Goal: Information Seeking & Learning: Learn about a topic

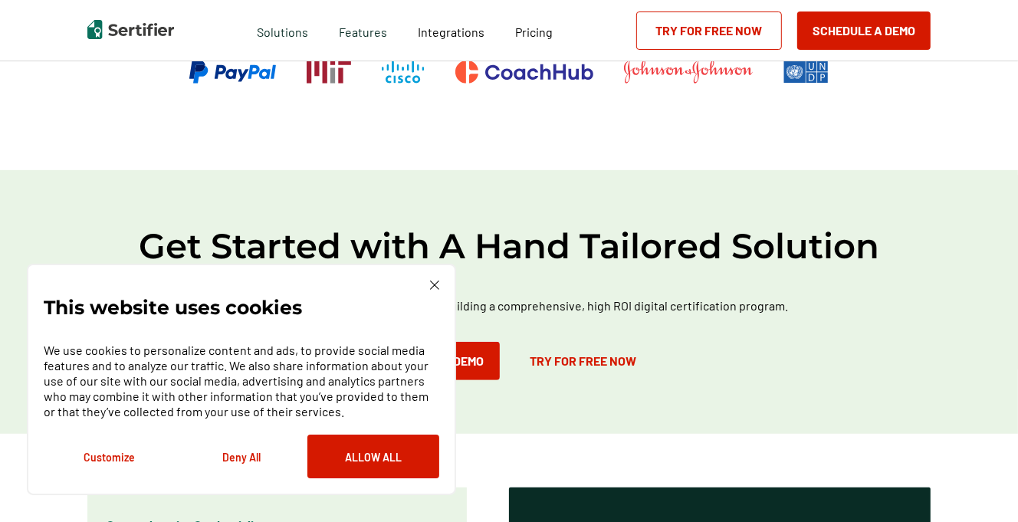
scroll to position [745, 0]
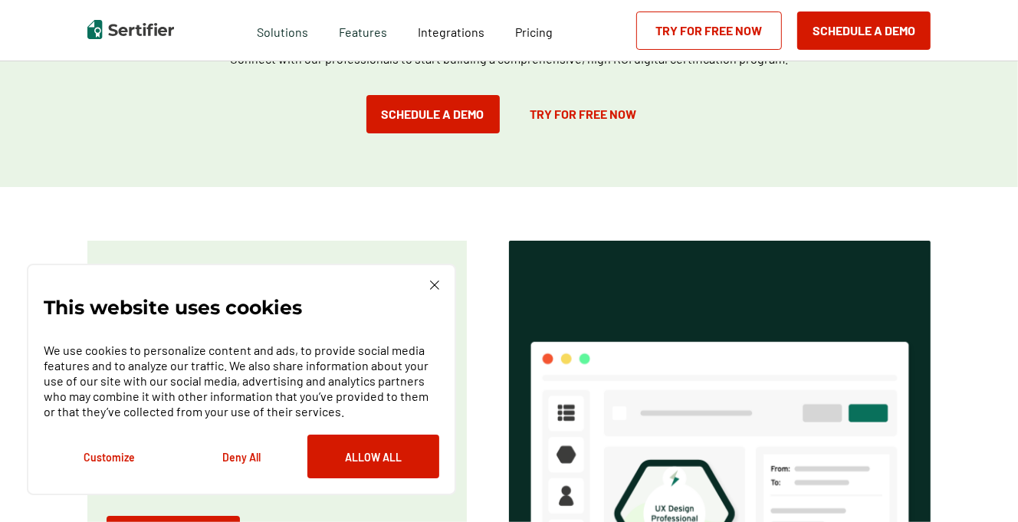
click at [435, 285] on img at bounding box center [434, 285] width 9 height 9
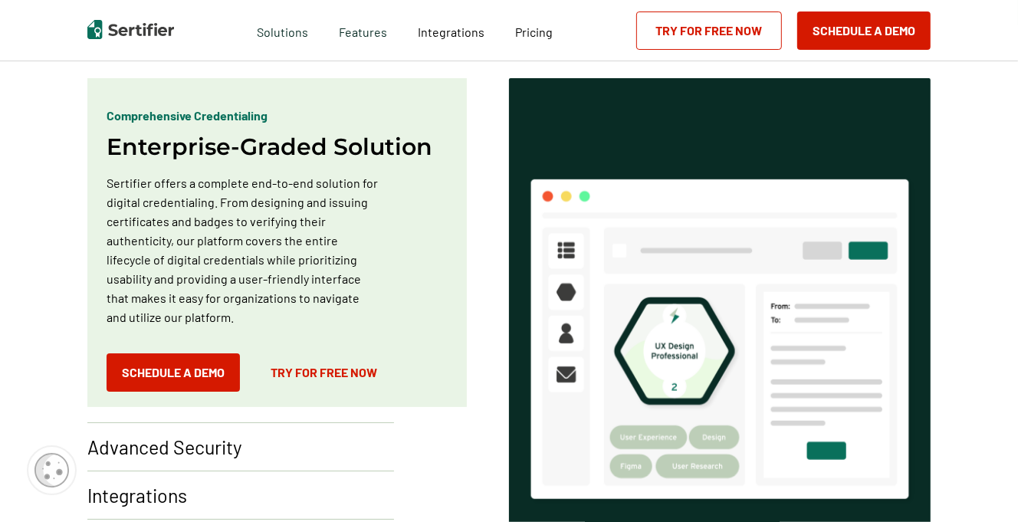
scroll to position [916, 0]
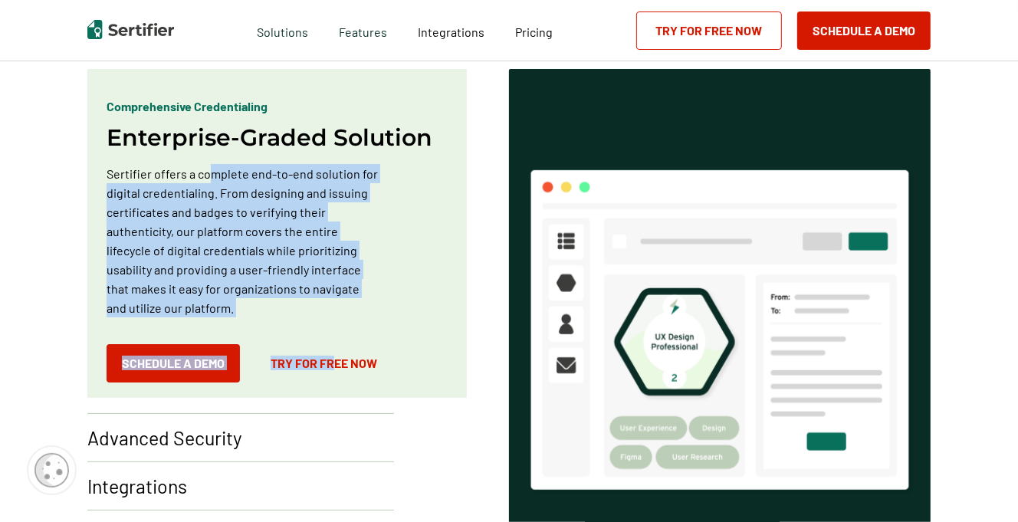
drag, startPoint x: 214, startPoint y: 173, endPoint x: 337, endPoint y: 342, distance: 209.2
click at [337, 342] on div "Comprehensive Credentialing Enterprise-Graded Solution Sertifier offers a compl…" at bounding box center [277, 233] width 380 height 329
click at [475, 238] on div "Comprehensive Credentialing Enterprise-Graded Solution Sertifier offers a compl…" at bounding box center [282, 241] width 391 height 344
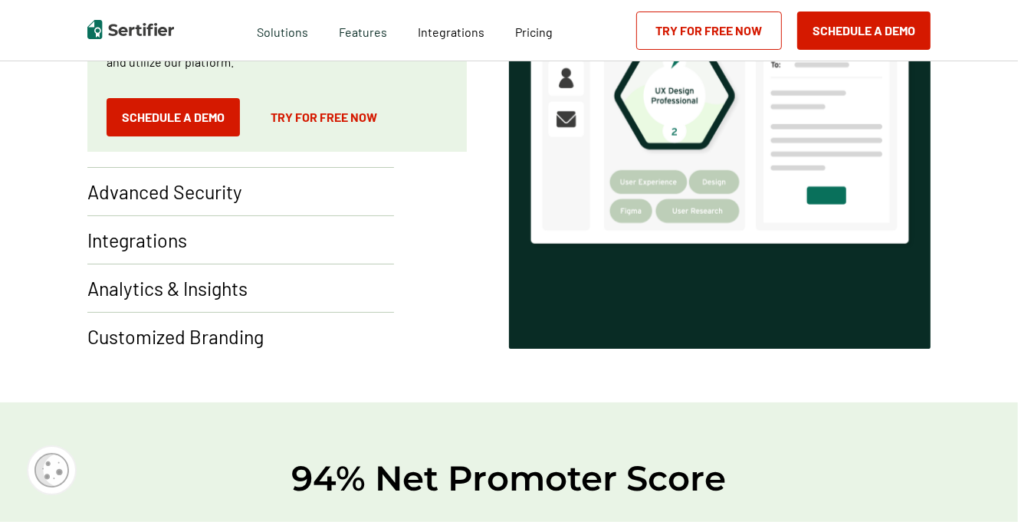
scroll to position [1164, 0]
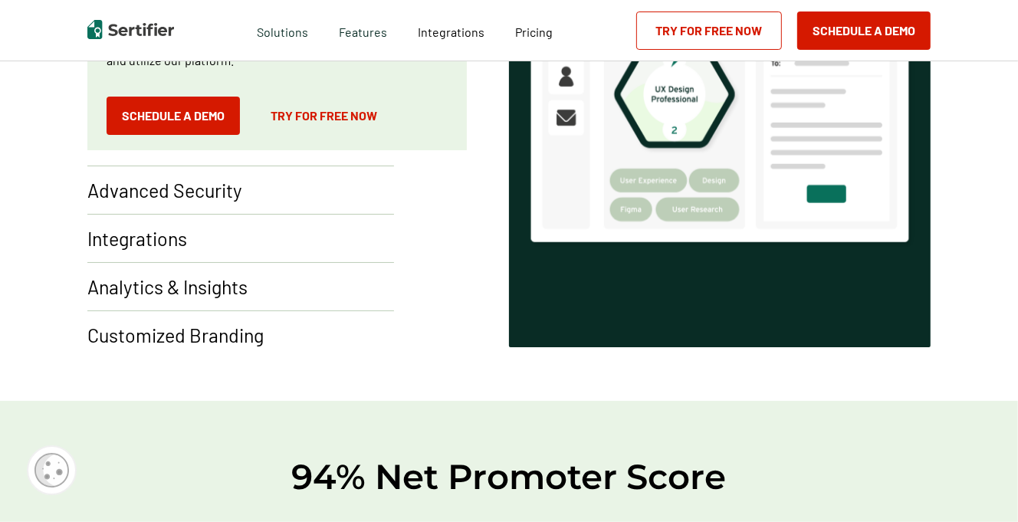
click at [191, 186] on p "Advanced Security" at bounding box center [164, 190] width 155 height 25
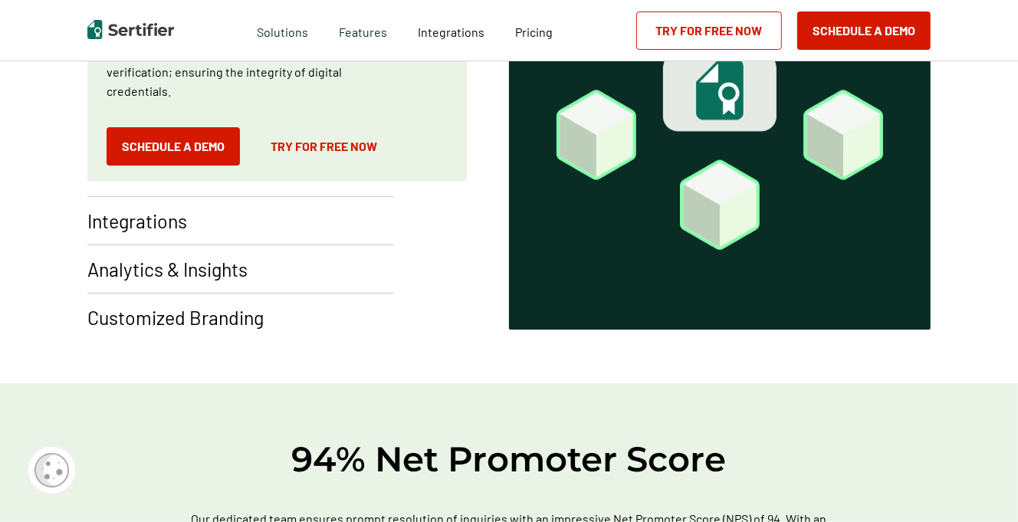
scroll to position [1194, 0]
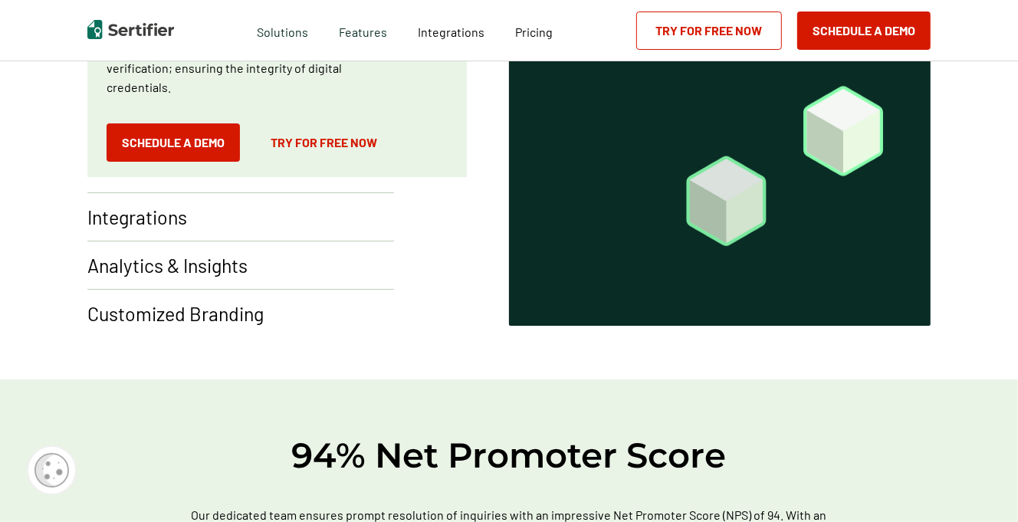
click at [165, 222] on p "Integrations" at bounding box center [137, 217] width 100 height 25
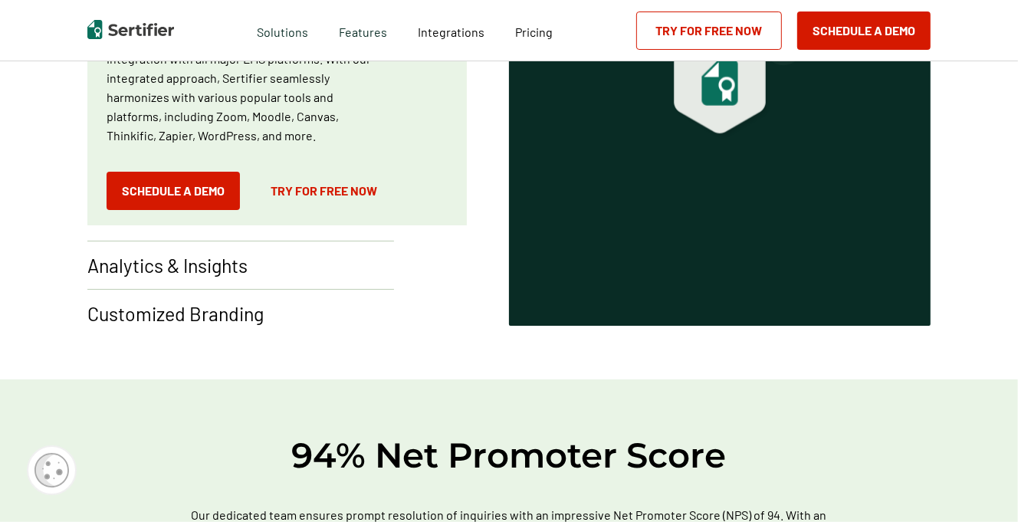
scroll to position [1028, 0]
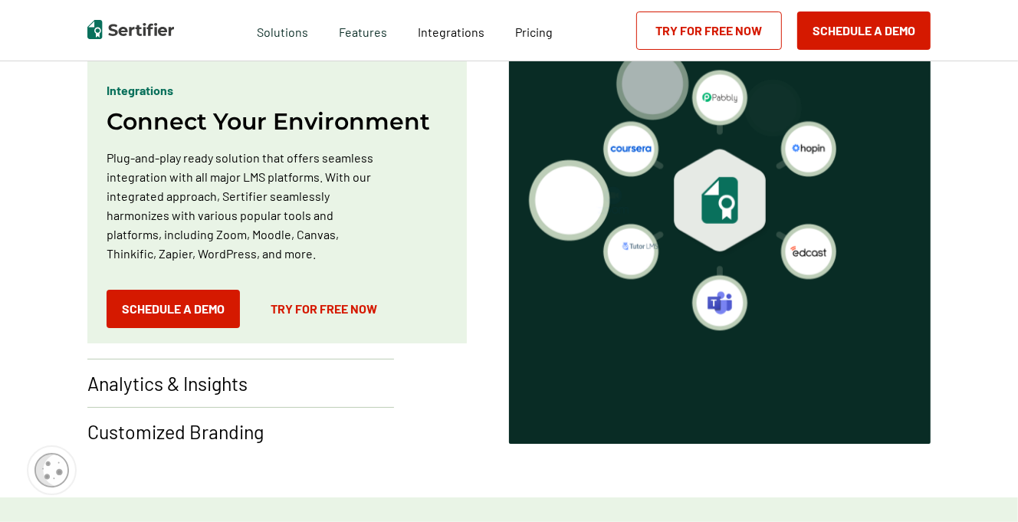
click at [910, 138] on image at bounding box center [720, 201] width 406 height 406
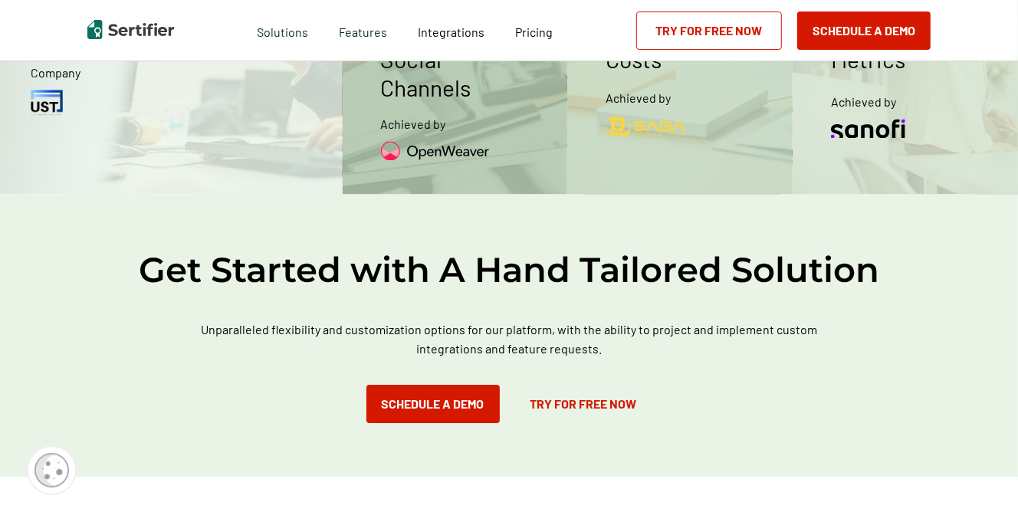
scroll to position [0, 0]
